Goal: Task Accomplishment & Management: Manage account settings

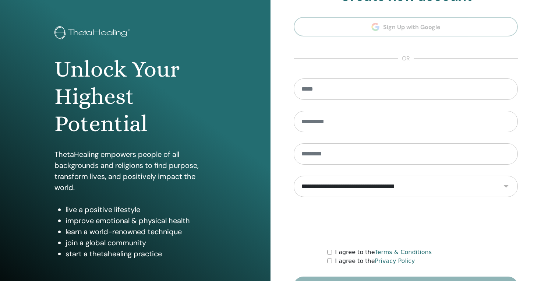
scroll to position [73, 0]
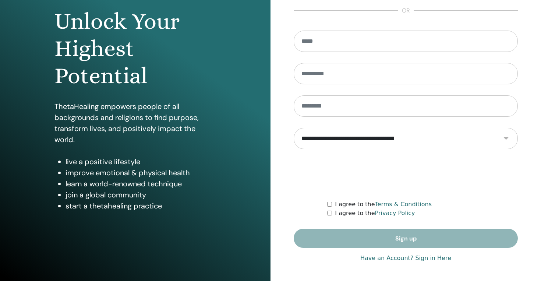
type input "**********"
click at [375, 260] on link "Have an Account? Sign in Here" at bounding box center [405, 258] width 91 height 9
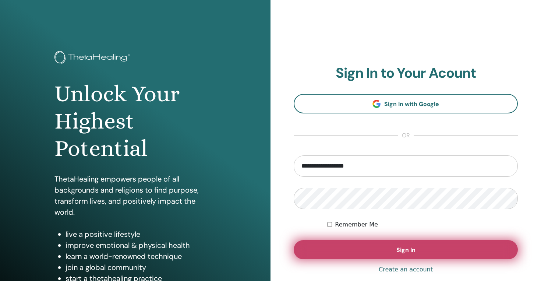
click at [336, 247] on button "Sign In" at bounding box center [406, 249] width 224 height 19
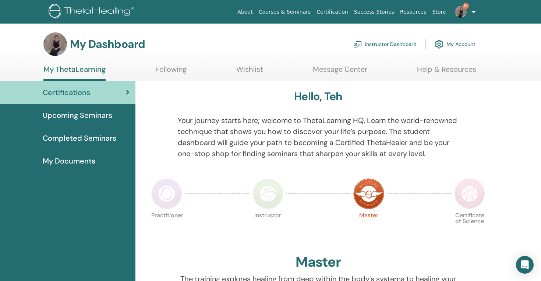
click at [383, 43] on link "Instructor Dashboard" at bounding box center [384, 44] width 63 height 16
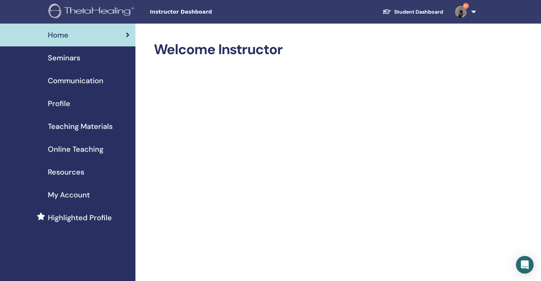
click at [60, 62] on span "Seminars" at bounding box center [64, 57] width 32 height 11
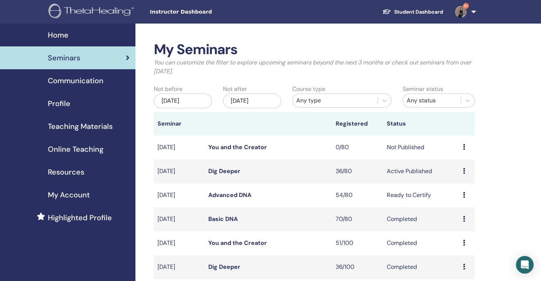
click at [229, 174] on link "Dig Deeper" at bounding box center [224, 171] width 32 height 8
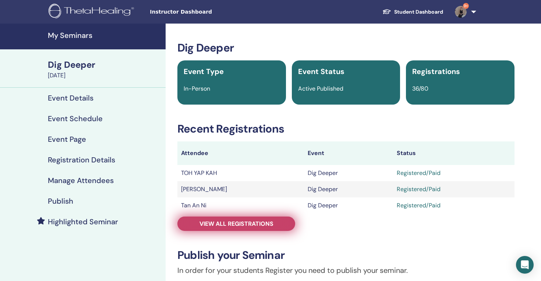
click at [239, 222] on span "View all registrations" at bounding box center [237, 224] width 74 height 8
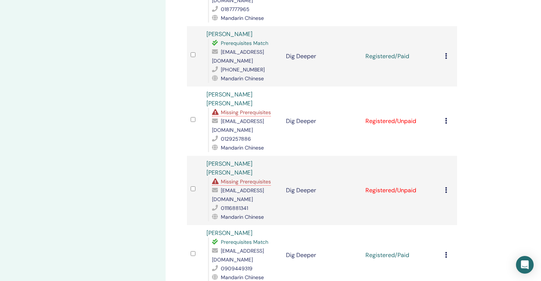
scroll to position [278, 0]
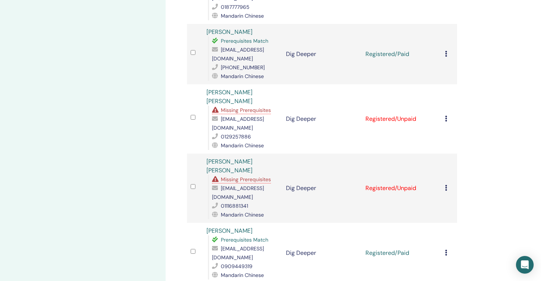
click at [446, 116] on icon at bounding box center [446, 119] width 2 height 6
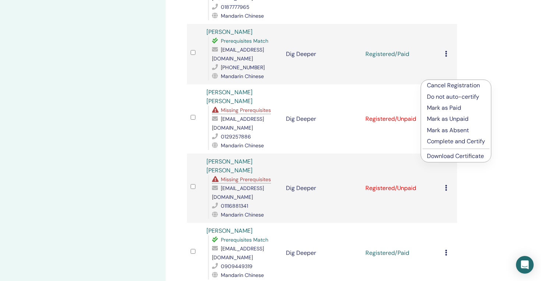
click at [456, 106] on p "Mark as Paid" at bounding box center [456, 107] width 58 height 9
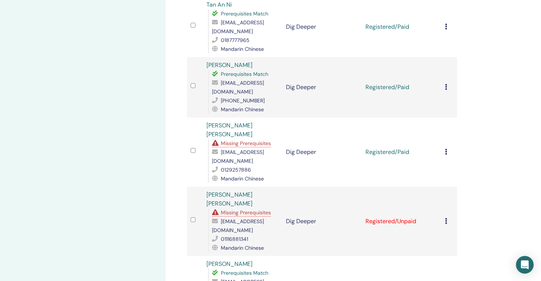
scroll to position [245, 0]
click at [445, 217] on icon at bounding box center [446, 220] width 2 height 6
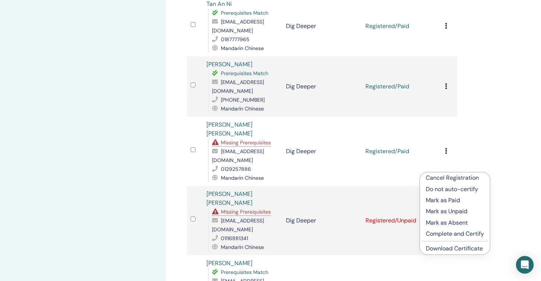
click at [441, 200] on p "Mark as Paid" at bounding box center [455, 200] width 58 height 9
